Goal: Task Accomplishment & Management: Complete application form

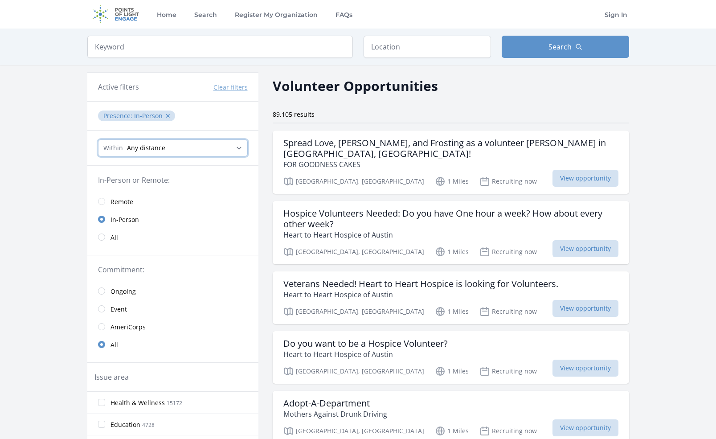
select select "8046"
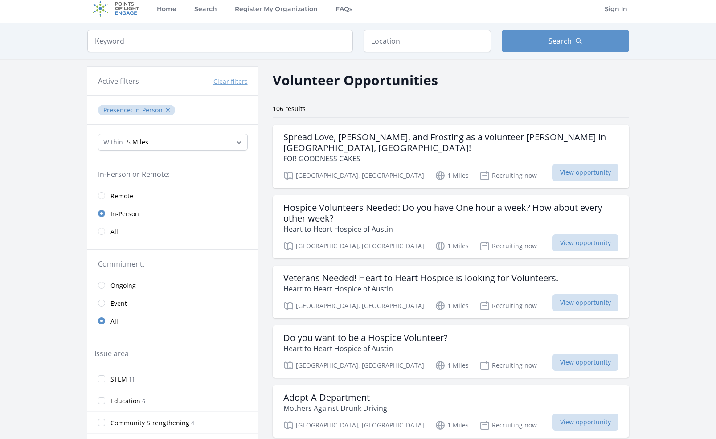
scroll to position [105, 0]
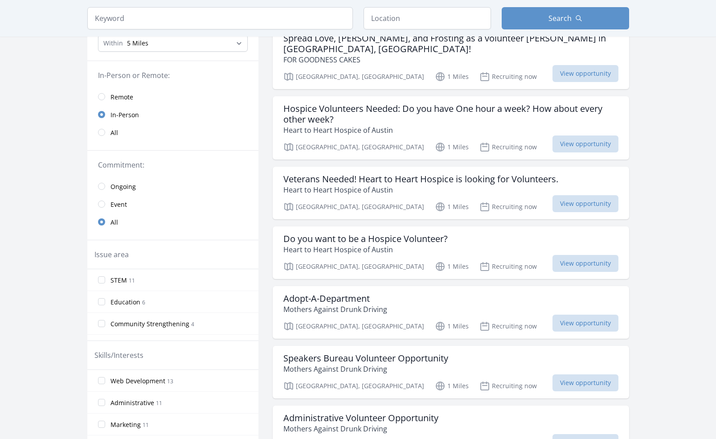
drag, startPoint x: 101, startPoint y: 302, endPoint x: 107, endPoint y: 298, distance: 7.8
click at [101, 302] on input "Education 6" at bounding box center [101, 301] width 7 height 7
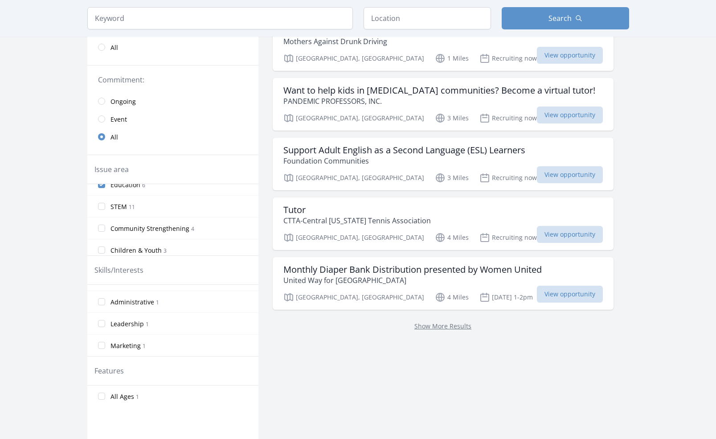
scroll to position [37, 0]
click at [101, 394] on input "All Ages 1" at bounding box center [101, 396] width 7 height 7
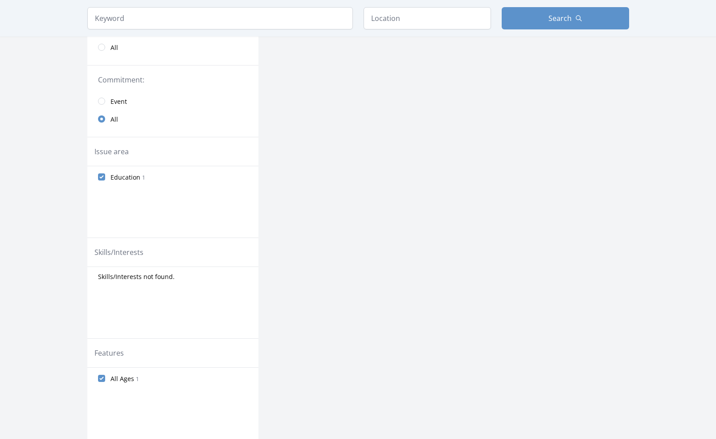
click at [205, 297] on div "Skills/Interests not found." at bounding box center [172, 302] width 171 height 71
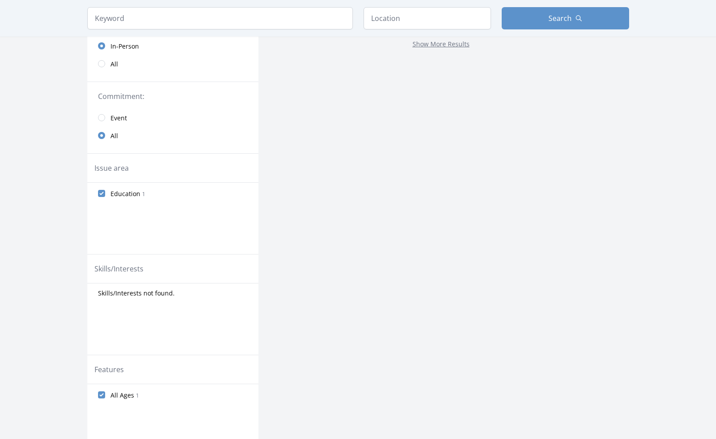
scroll to position [0, 0]
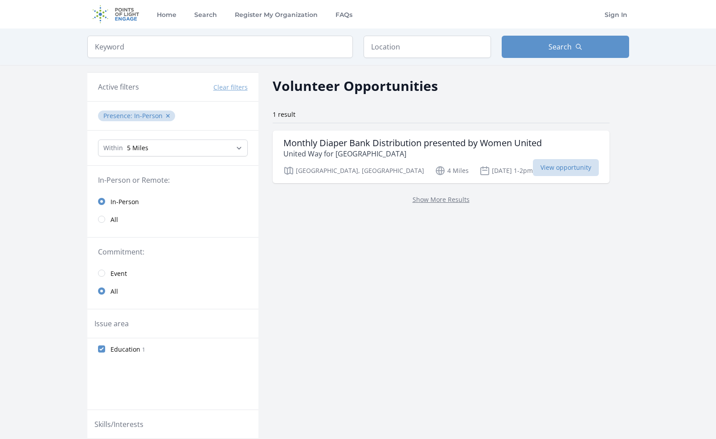
click at [115, 349] on span "Education" at bounding box center [126, 349] width 30 height 9
click at [105, 349] on input "Education 1" at bounding box center [101, 348] width 7 height 7
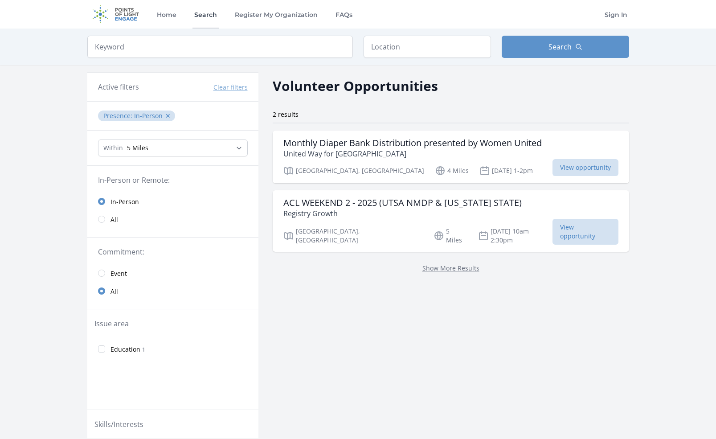
click at [199, 12] on link "Search" at bounding box center [206, 14] width 26 height 29
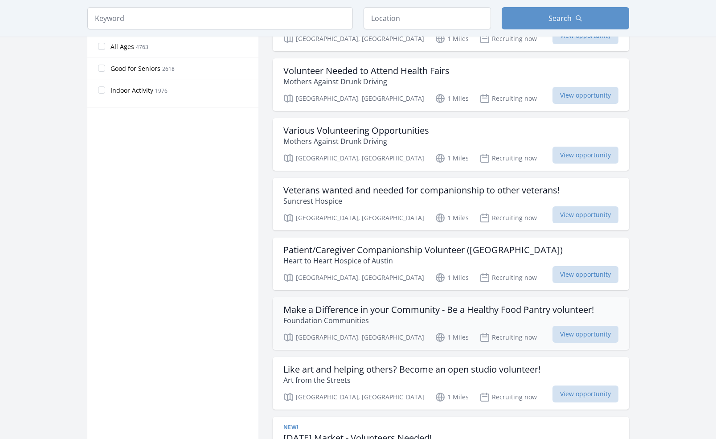
scroll to position [548, 0]
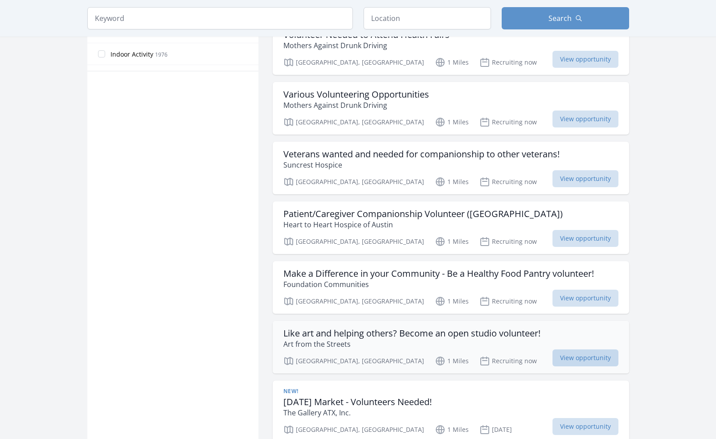
click at [578, 349] on span "View opportunity" at bounding box center [586, 357] width 66 height 17
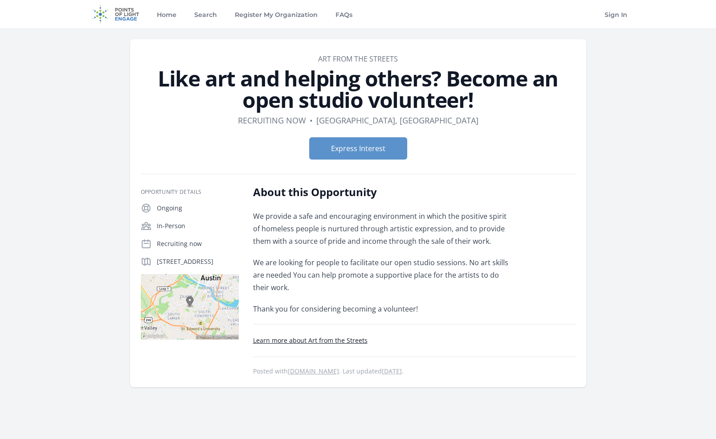
click at [359, 340] on link "Learn more about Art from the Streets" at bounding box center [310, 340] width 115 height 8
click at [362, 148] on button "Express Interest" at bounding box center [358, 148] width 98 height 22
